Goal: Find specific page/section: Find specific page/section

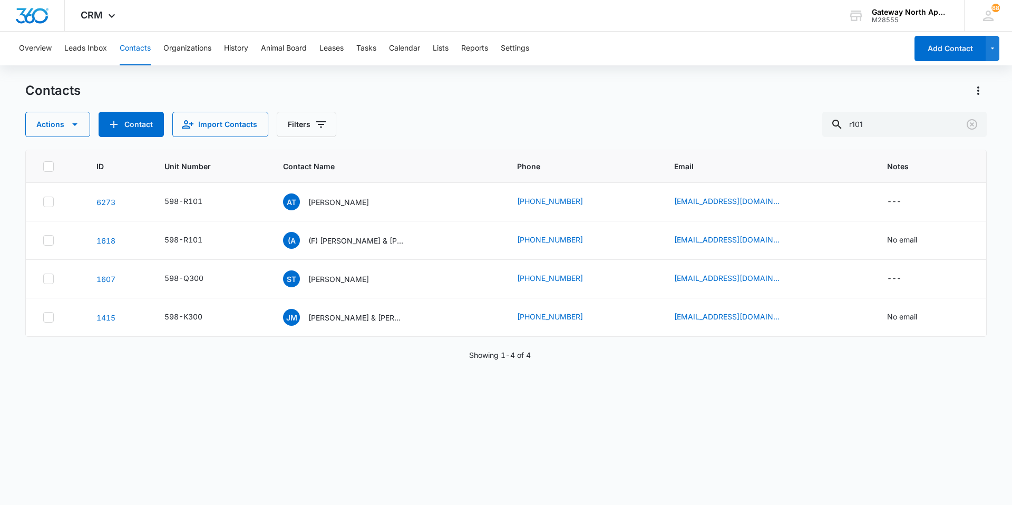
click at [923, 122] on input "r101" at bounding box center [904, 124] width 164 height 25
type input "r"
type input "n"
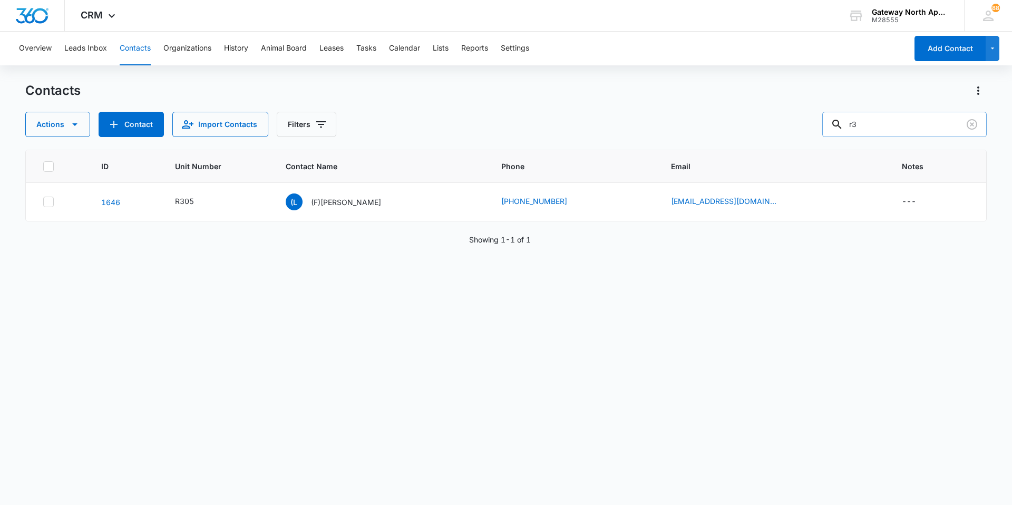
type input "r"
type input "j102"
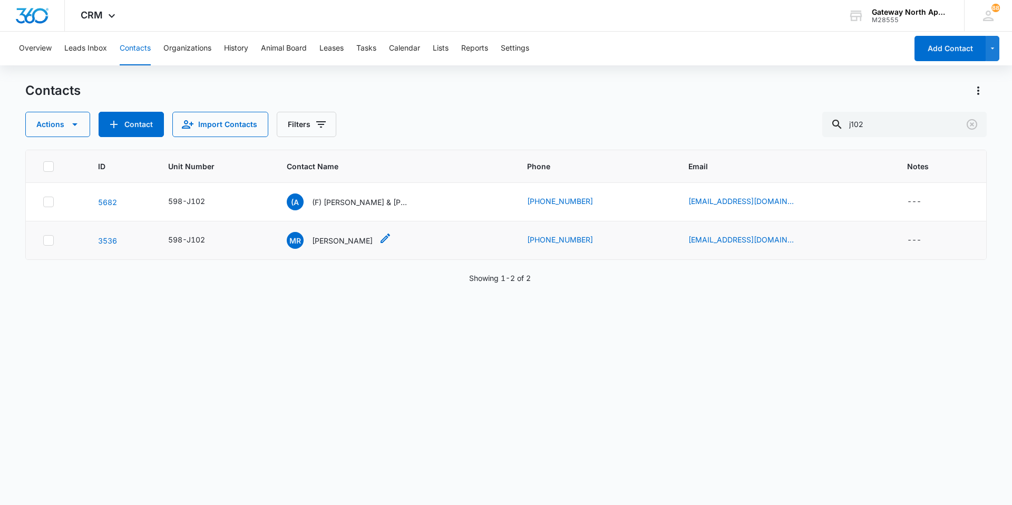
click at [341, 236] on p "[PERSON_NAME]" at bounding box center [342, 240] width 61 height 11
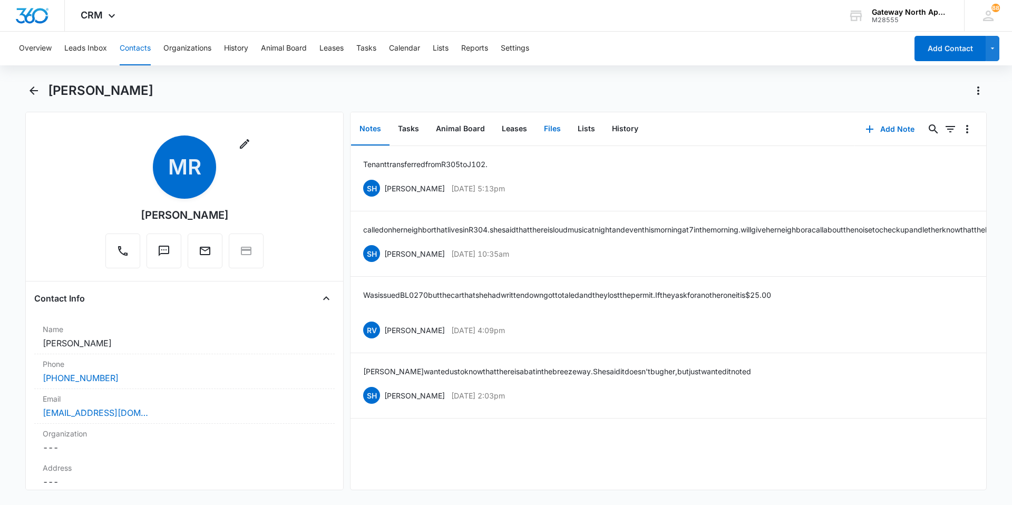
click at [554, 132] on button "Files" at bounding box center [552, 129] width 34 height 33
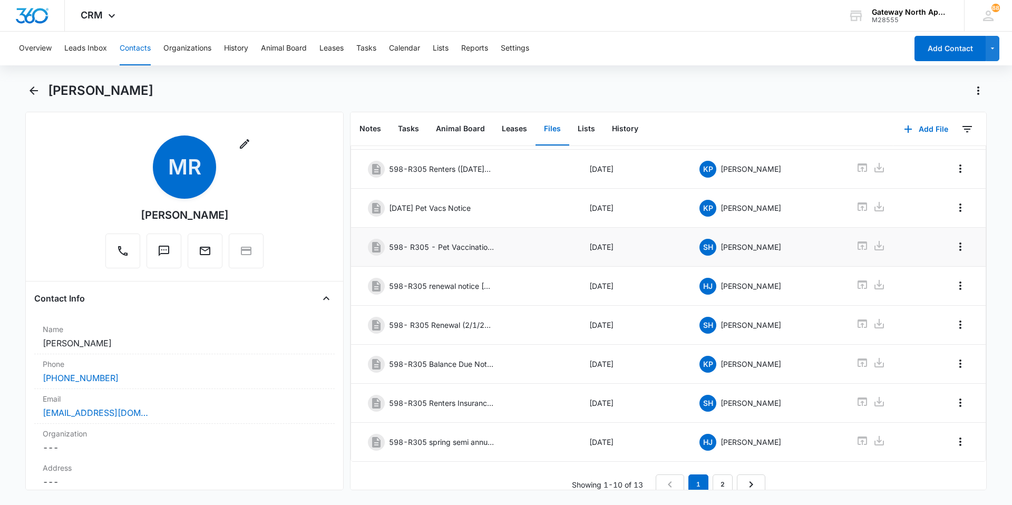
scroll to position [141, 0]
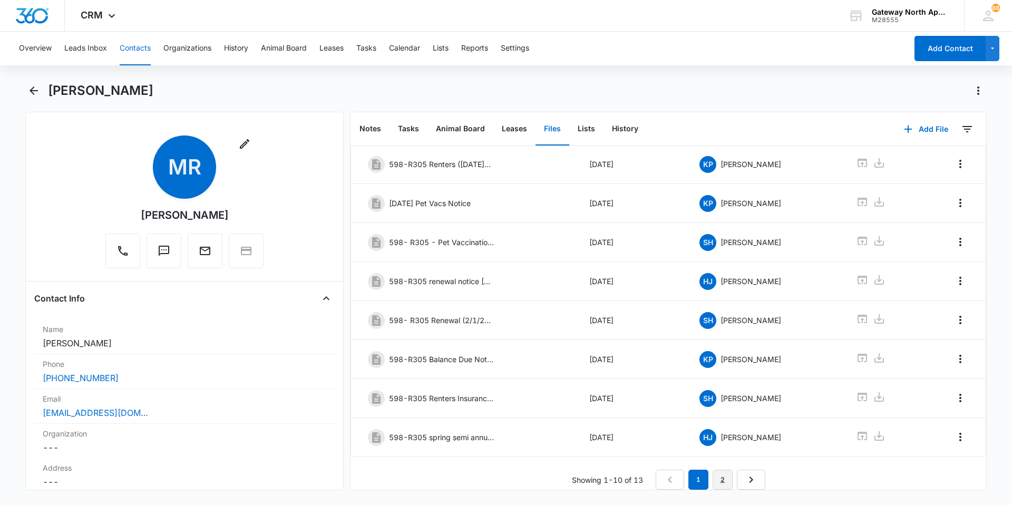
click at [725, 475] on link "2" at bounding box center [722, 480] width 20 height 20
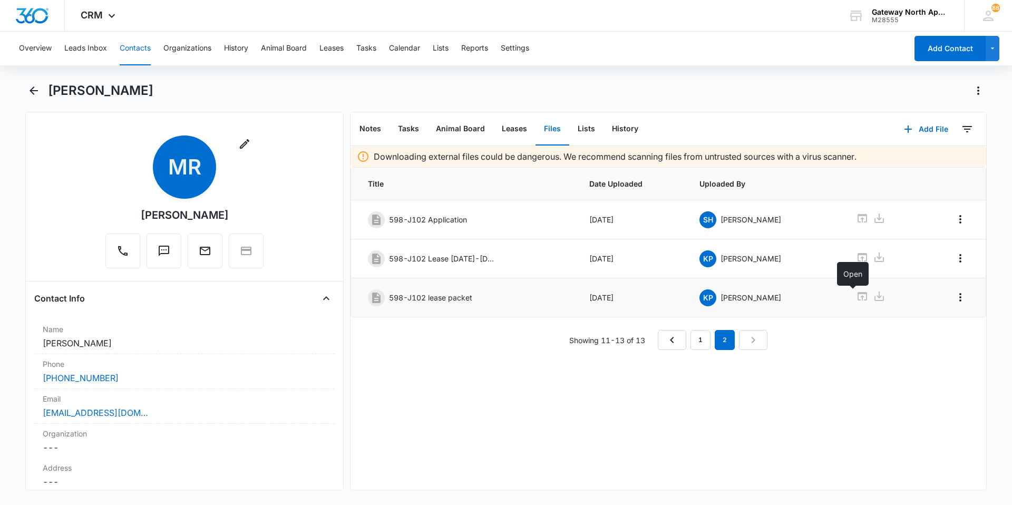
click at [856, 299] on icon at bounding box center [862, 296] width 13 height 13
